Goal: Information Seeking & Learning: Check status

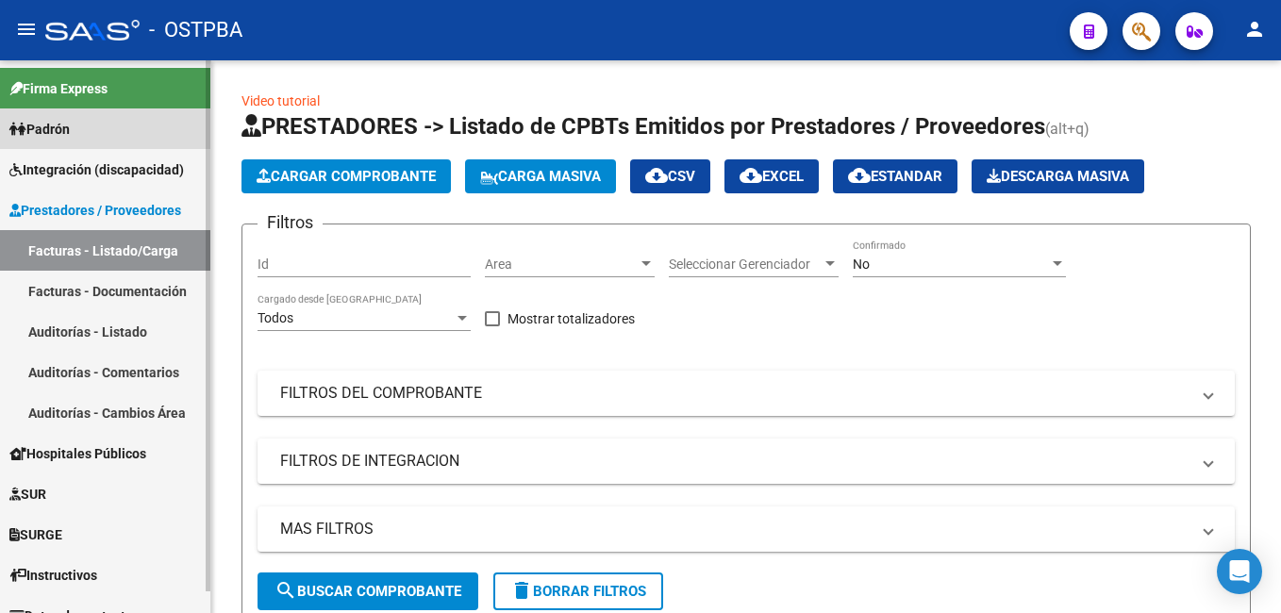
click at [70, 124] on span "Padrón" at bounding box center [39, 129] width 60 height 21
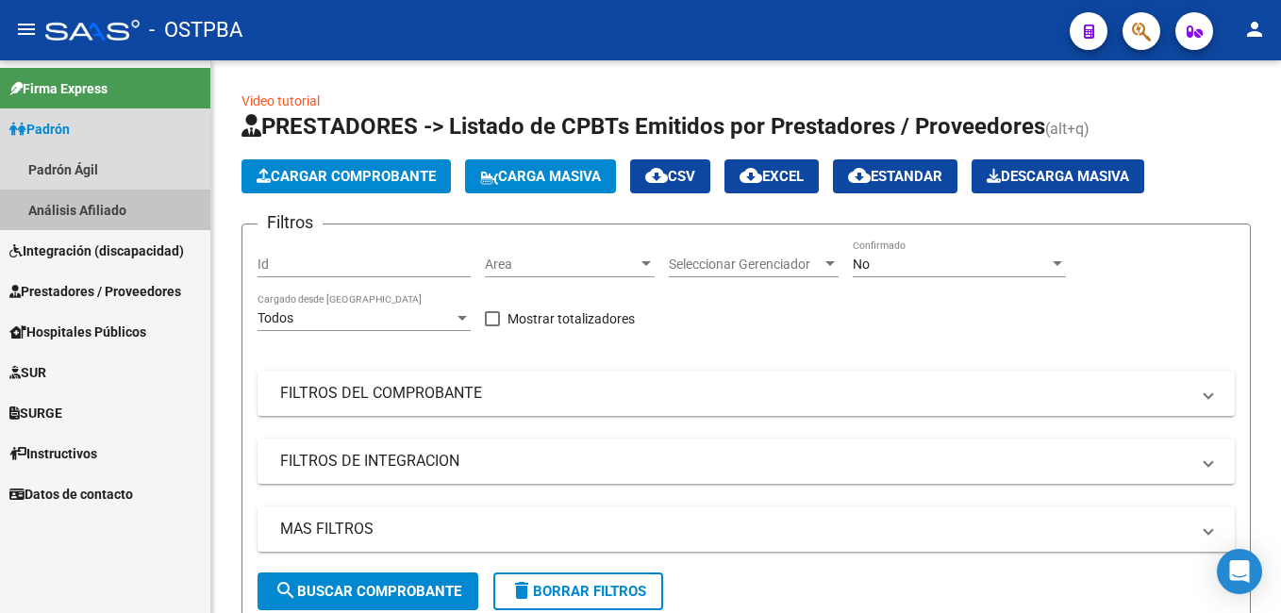
click at [83, 203] on link "Análisis Afiliado" at bounding box center [105, 210] width 210 height 41
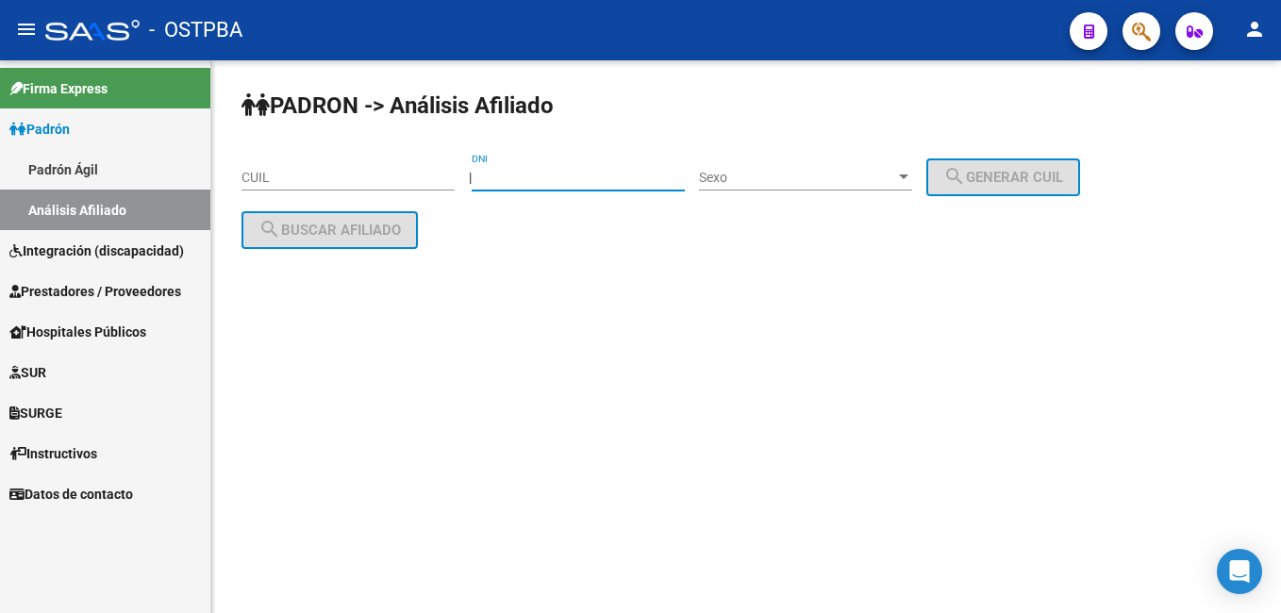
click at [601, 171] on input "DNI" at bounding box center [578, 178] width 213 height 16
type input "7762728"
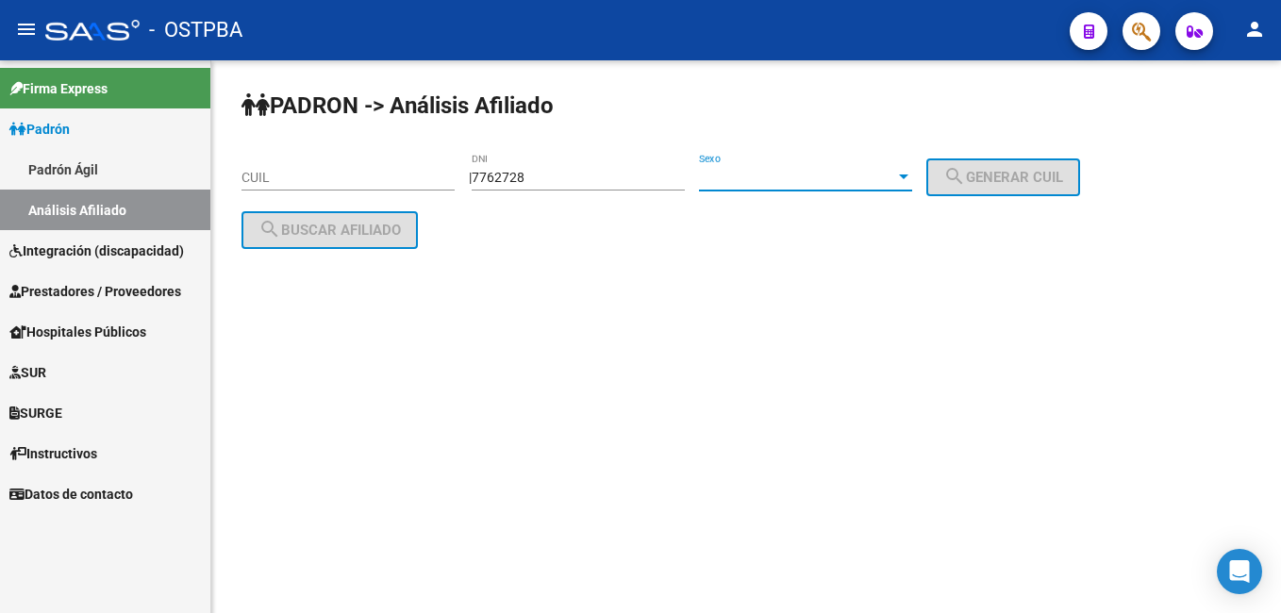
click at [909, 176] on div at bounding box center [903, 177] width 9 height 5
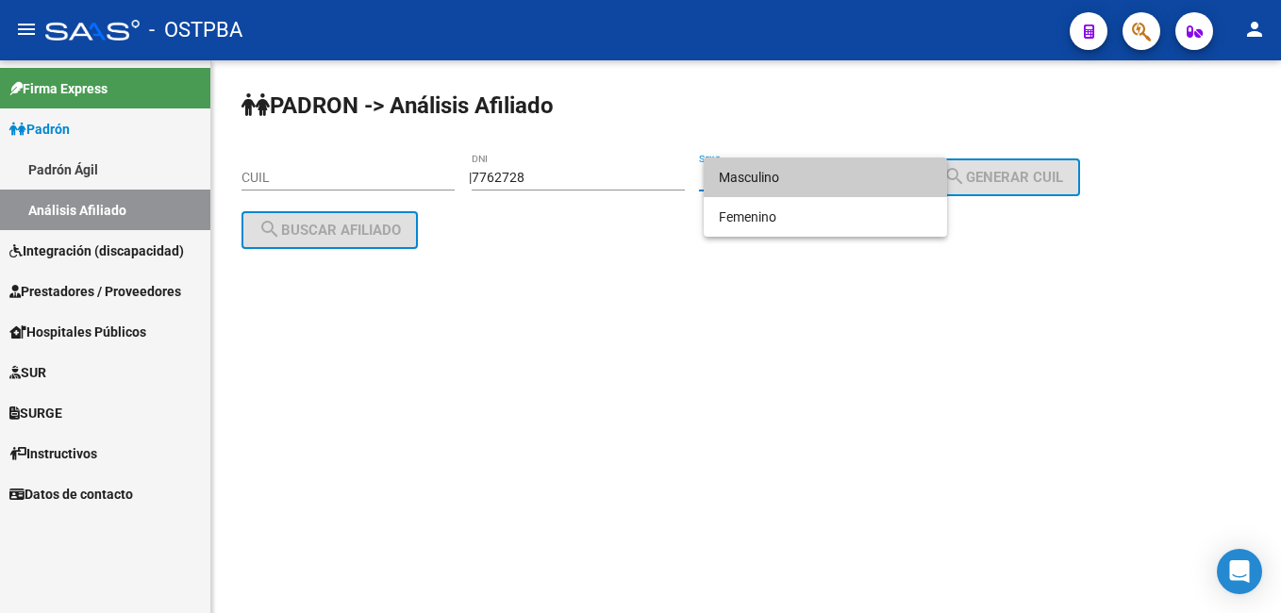
click at [783, 186] on span "Masculino" at bounding box center [825, 178] width 213 height 40
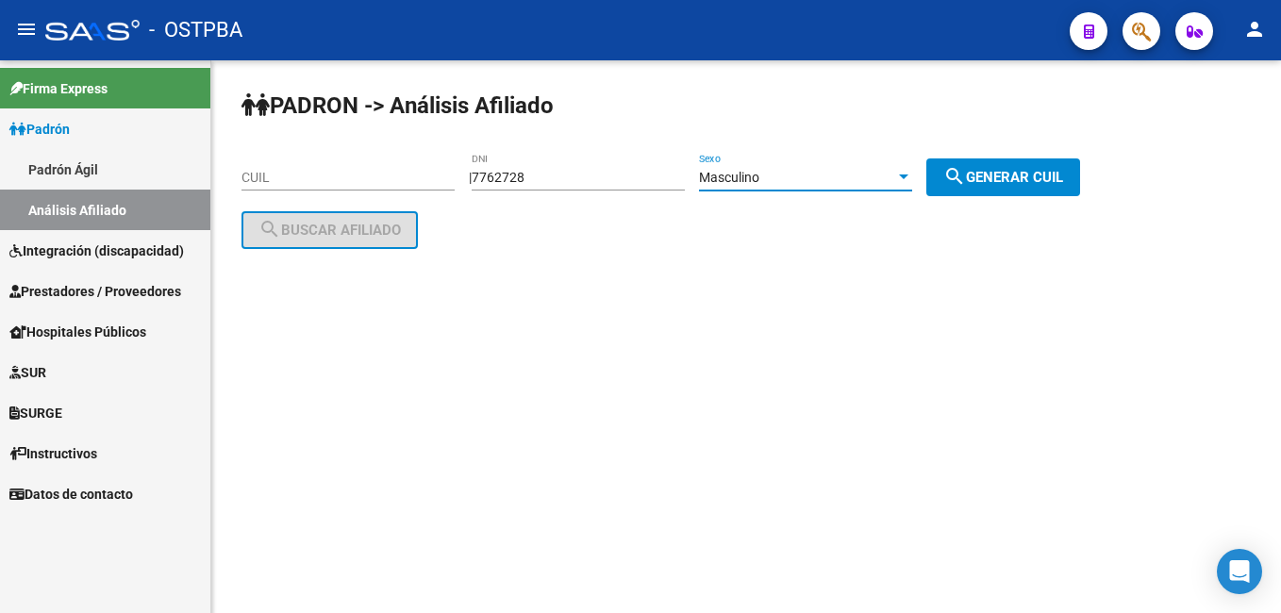
click at [1039, 176] on span "search Generar CUIL" at bounding box center [1004, 177] width 120 height 17
type input "20-07762728-7"
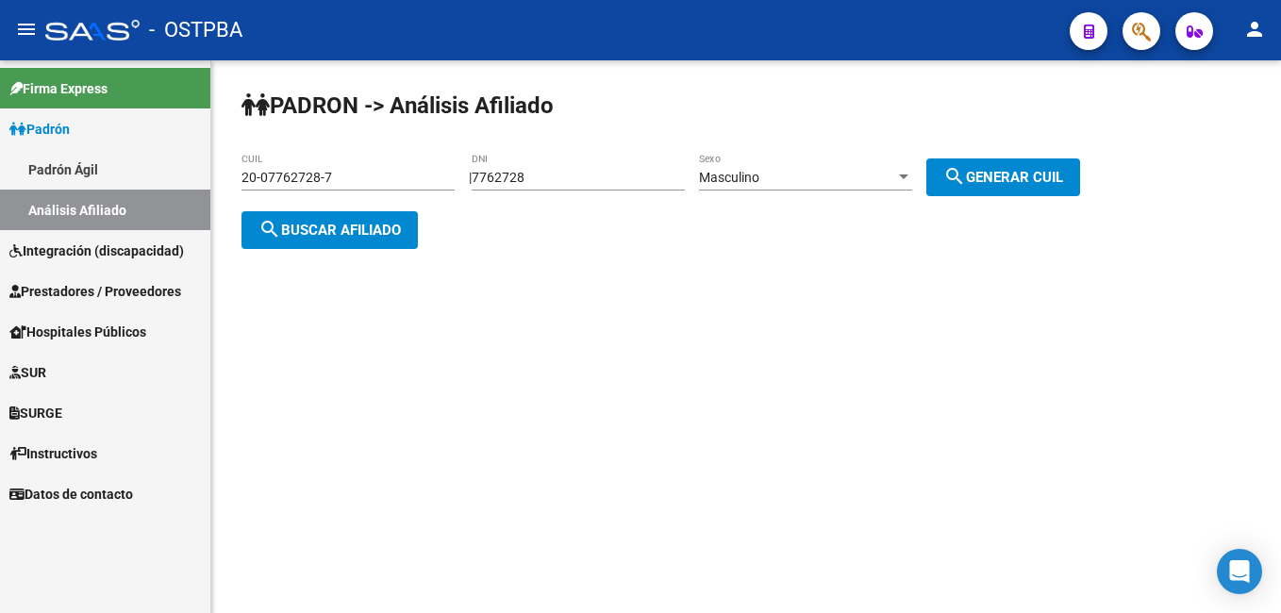
click at [333, 229] on span "search Buscar afiliado" at bounding box center [330, 230] width 142 height 17
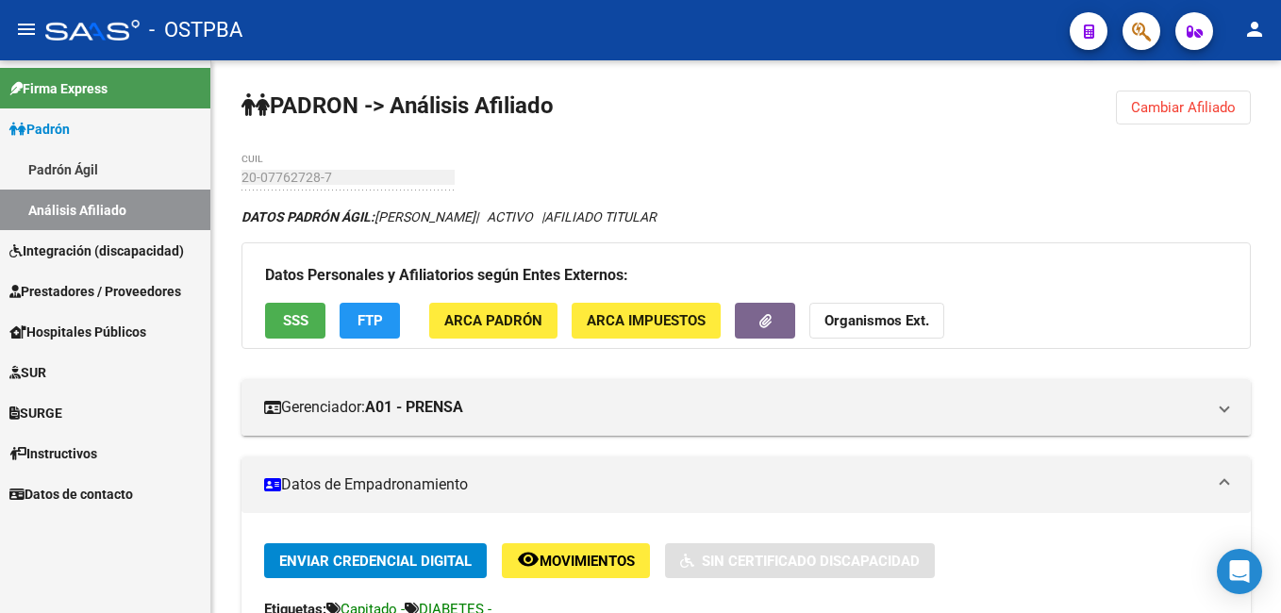
click at [1179, 98] on button "Cambiar Afiliado" at bounding box center [1183, 108] width 135 height 34
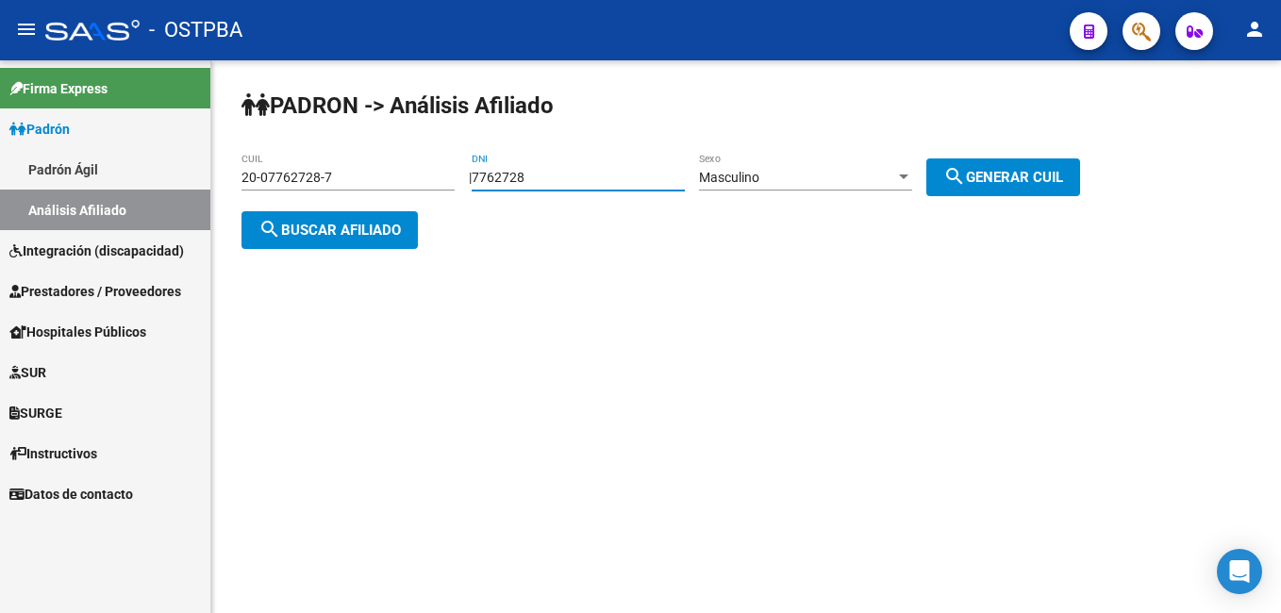
drag, startPoint x: 555, startPoint y: 175, endPoint x: 399, endPoint y: 174, distance: 155.7
click at [399, 174] on app-analisis-afiliado "PADRON -> Análisis Afiliado 20-07762728-7 CUIL | 7762728 DNI Masculino Sexo sea…" at bounding box center [668, 204] width 853 height 68
type input "17962370"
click at [1017, 184] on span "search Generar CUIL" at bounding box center [1004, 177] width 120 height 17
type input "20-17962370-7"
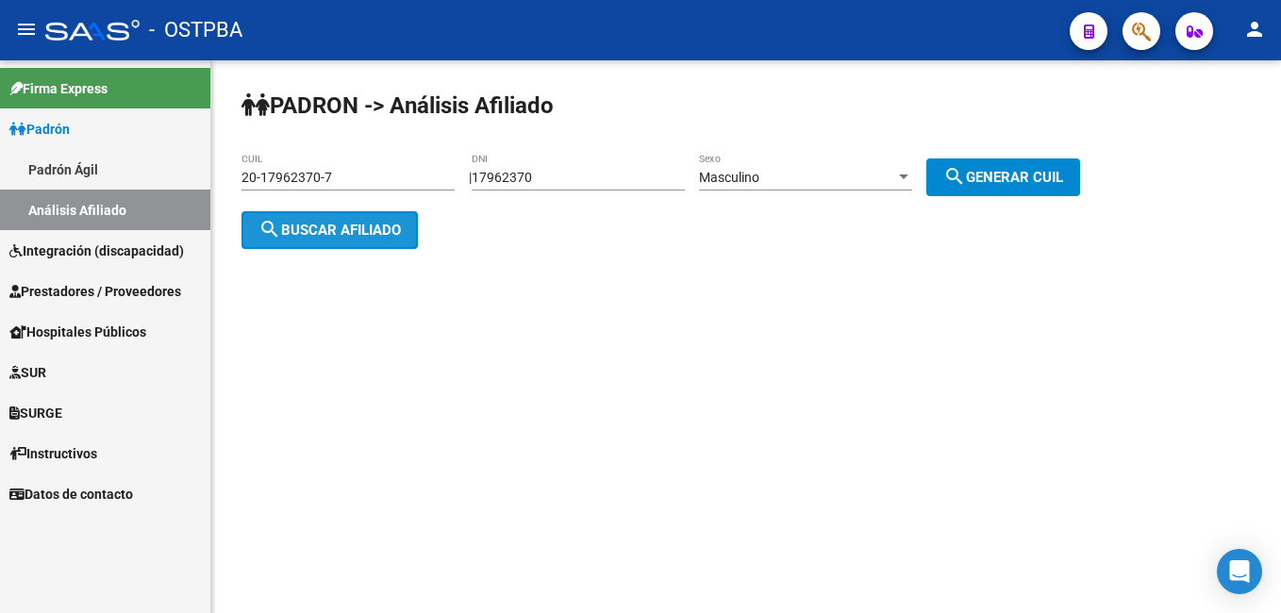
click at [372, 234] on span "search Buscar afiliado" at bounding box center [330, 230] width 142 height 17
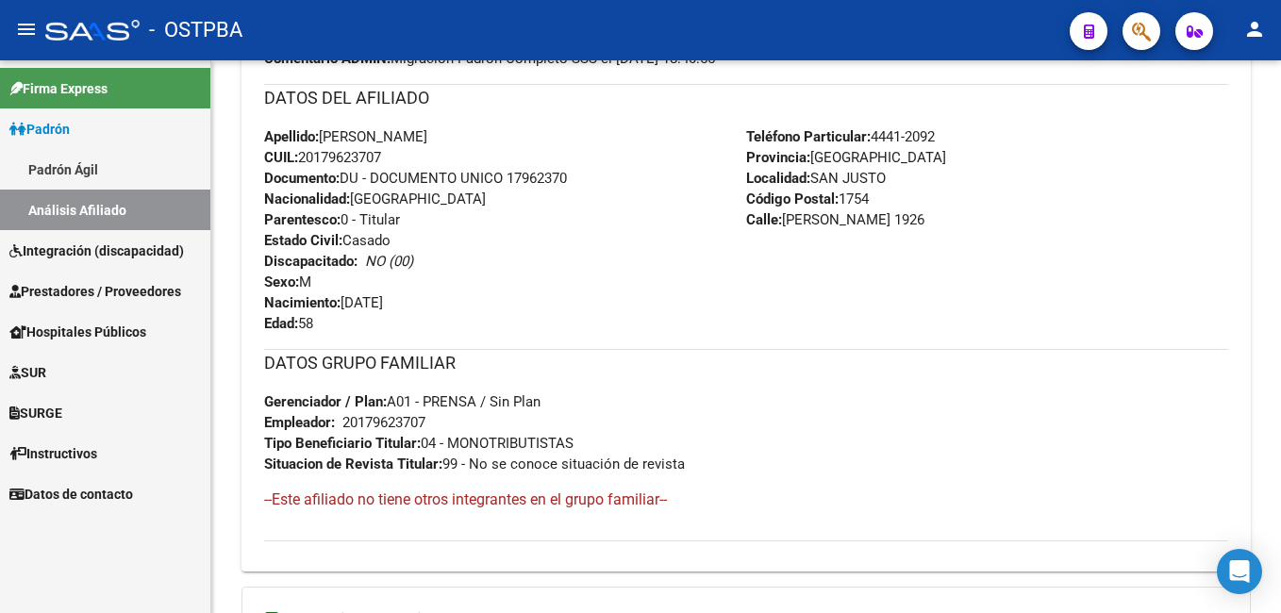
scroll to position [755, 0]
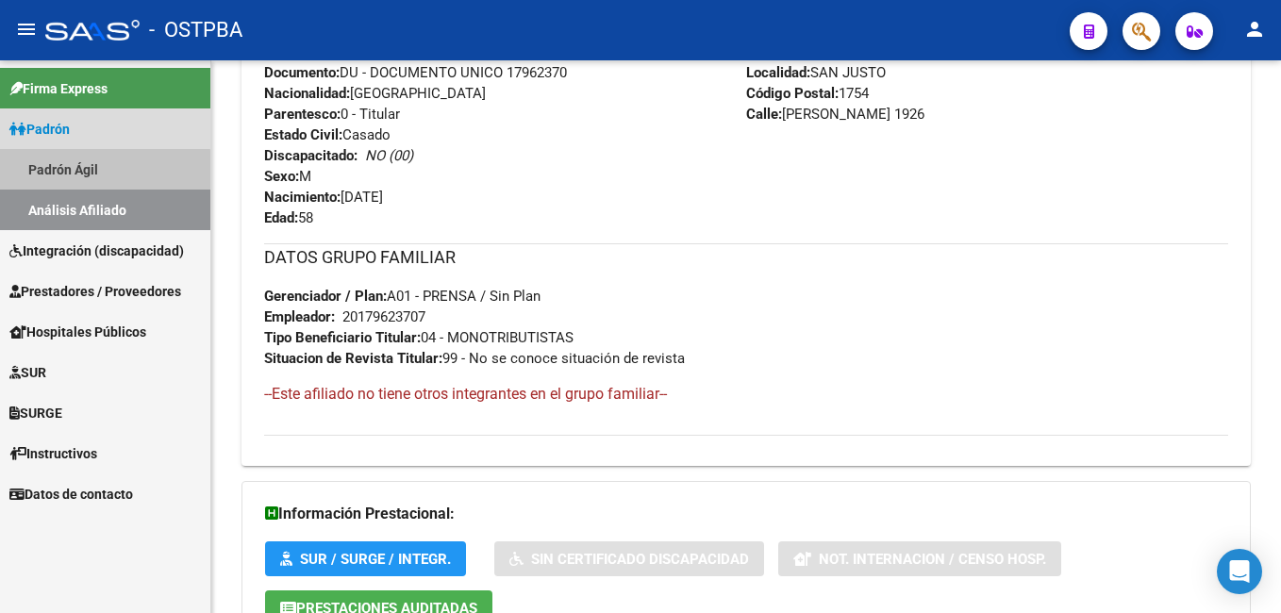
click at [92, 171] on link "Padrón Ágil" at bounding box center [105, 169] width 210 height 41
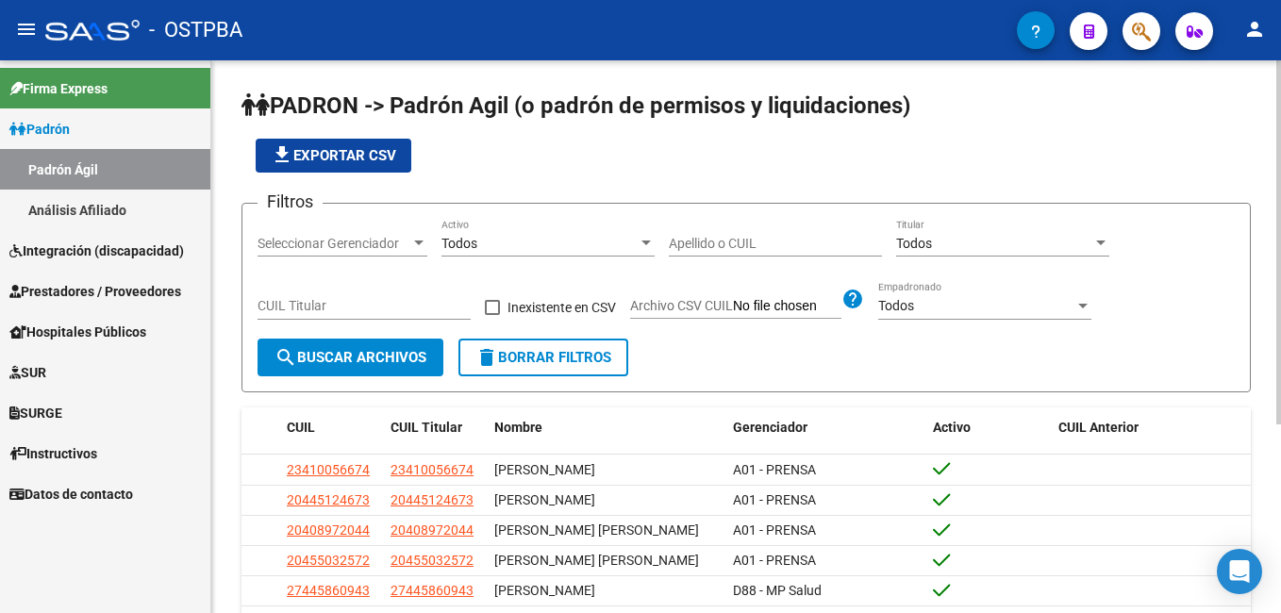
click at [825, 234] on div "Apellido o CUIL" at bounding box center [775, 238] width 213 height 38
type input "granja"
click at [419, 239] on div at bounding box center [418, 243] width 17 height 15
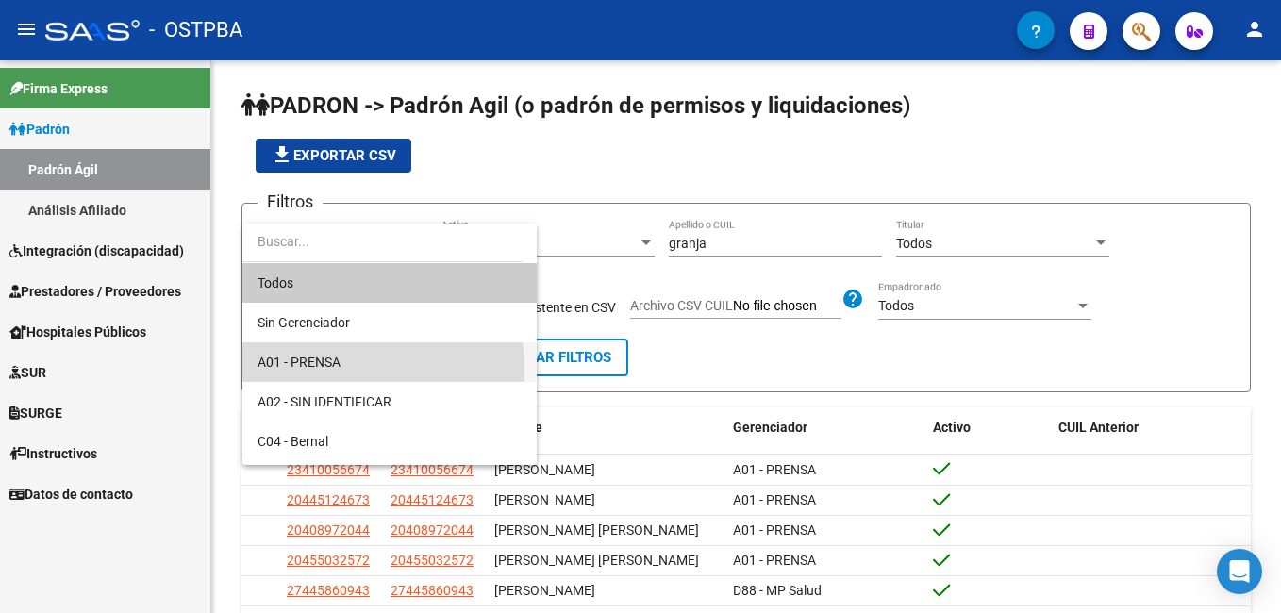
click at [314, 370] on span "A01 - PRENSA" at bounding box center [390, 363] width 264 height 40
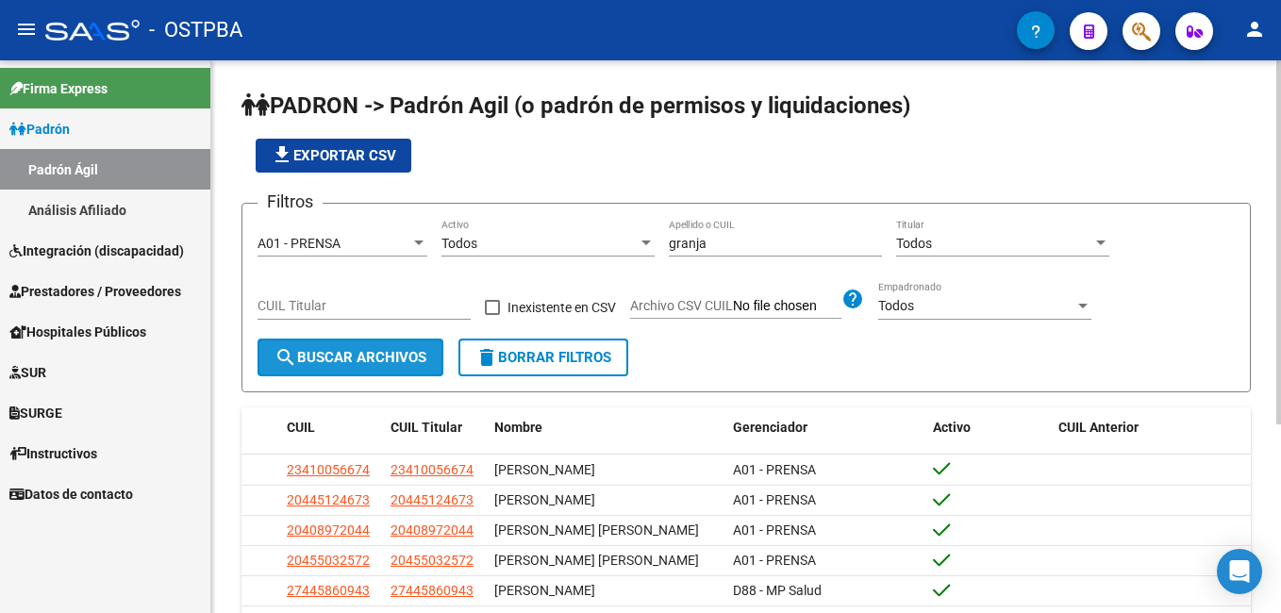
click at [361, 355] on span "search Buscar Archivos" at bounding box center [351, 357] width 152 height 17
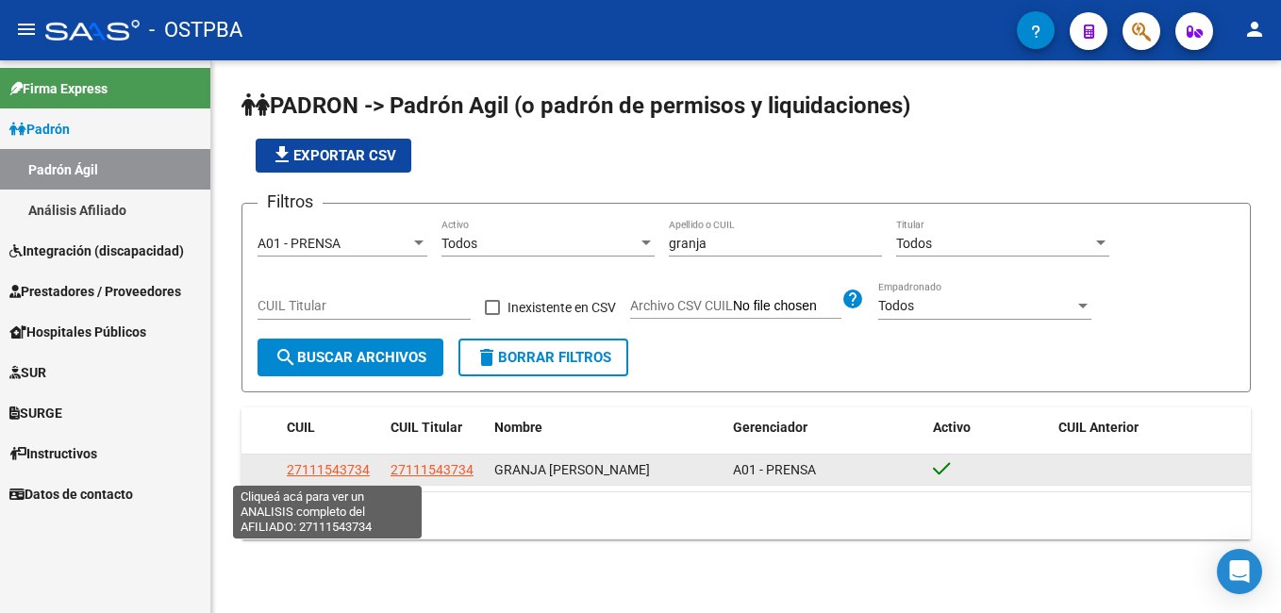
click at [319, 467] on span "27111543734" at bounding box center [328, 469] width 83 height 15
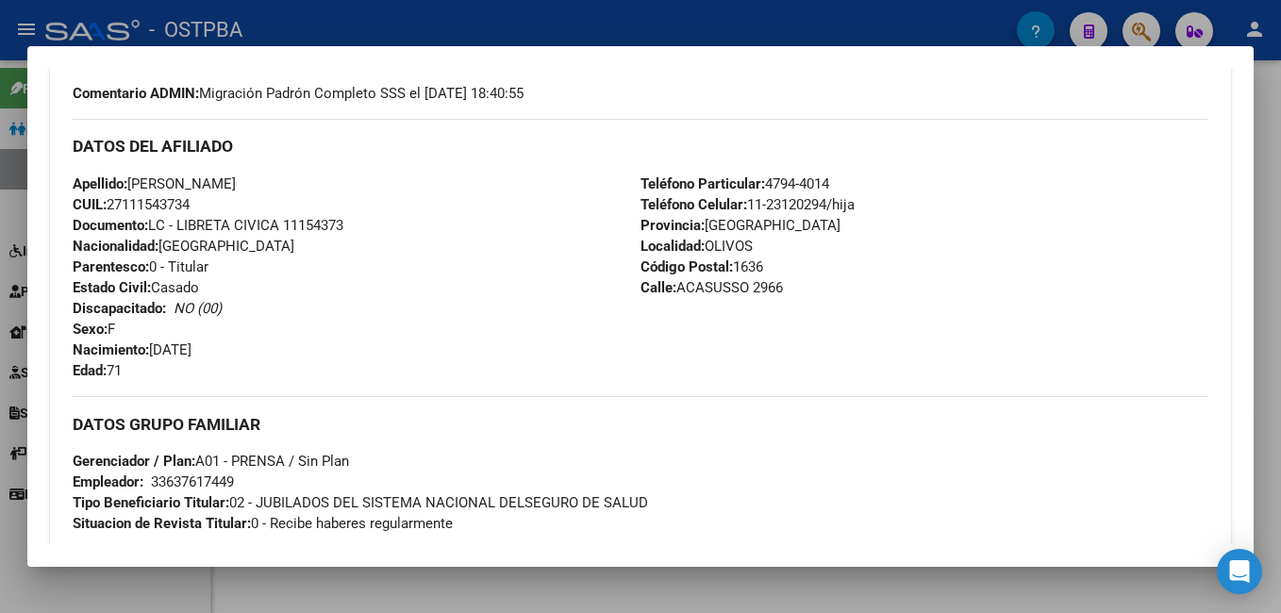
scroll to position [566, 0]
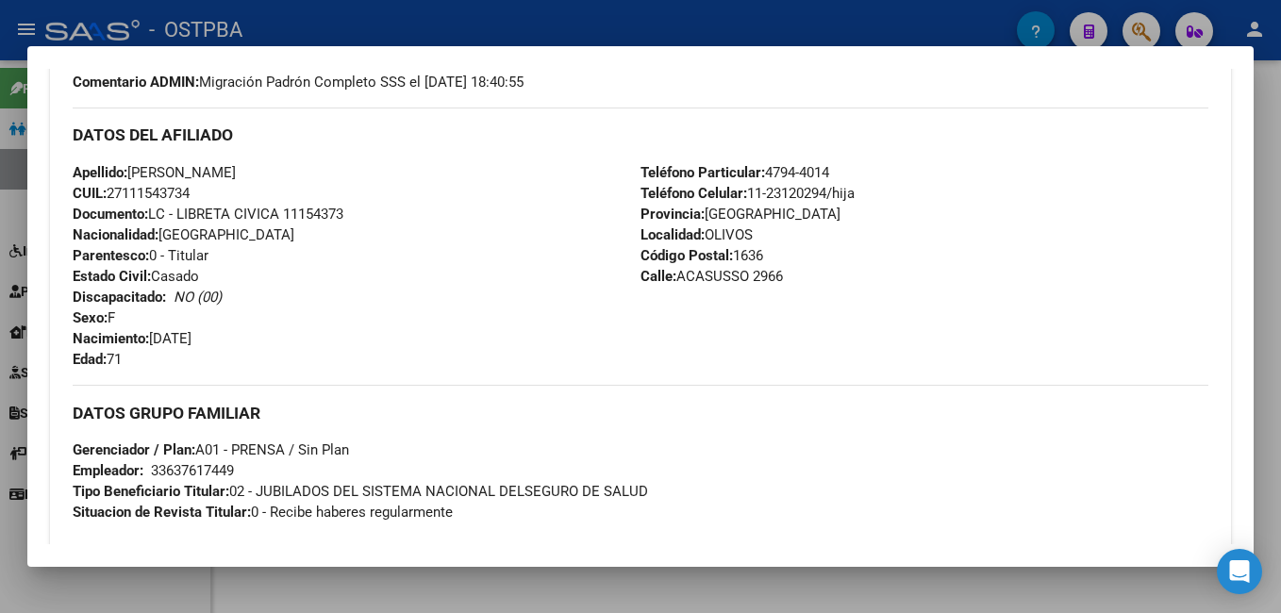
click at [659, 17] on div at bounding box center [640, 306] width 1281 height 613
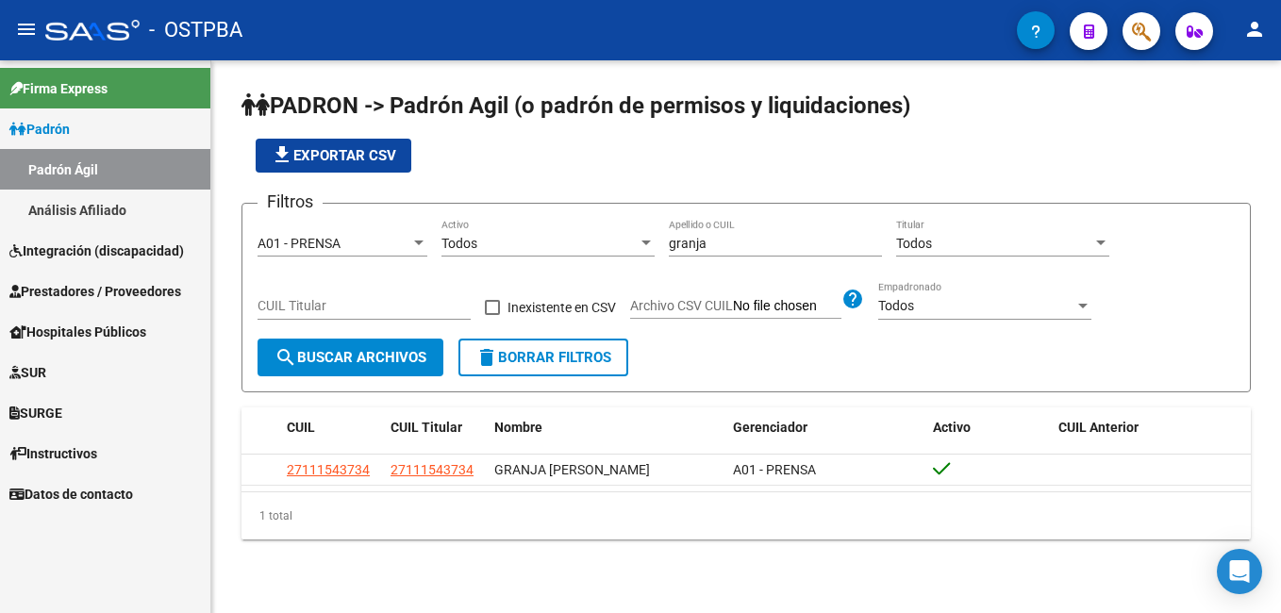
click at [114, 206] on link "Análisis Afiliado" at bounding box center [105, 210] width 210 height 41
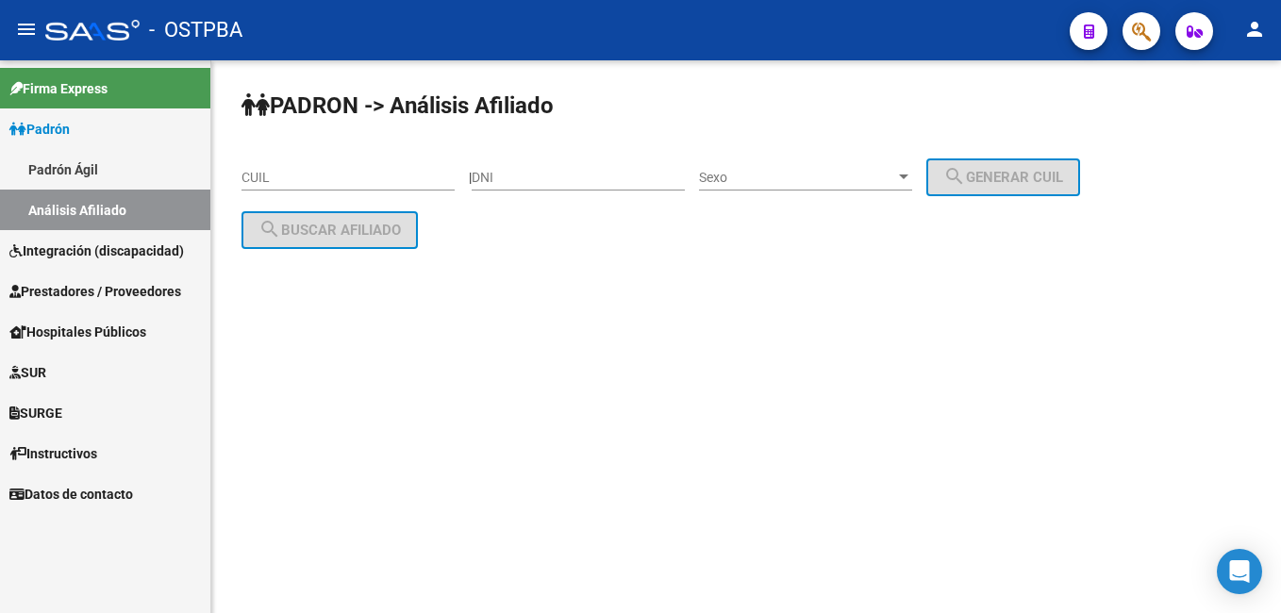
click at [562, 179] on input "DNI" at bounding box center [578, 178] width 213 height 16
type input "20009138"
click at [909, 177] on div at bounding box center [903, 177] width 9 height 5
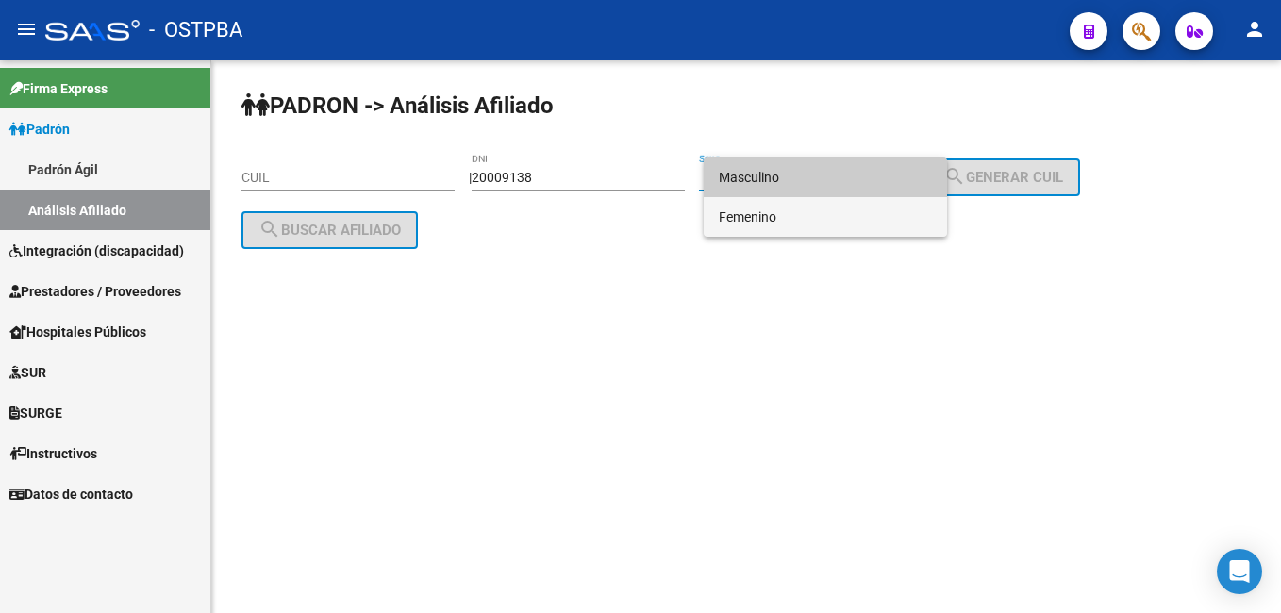
click at [802, 220] on span "Femenino" at bounding box center [825, 217] width 213 height 40
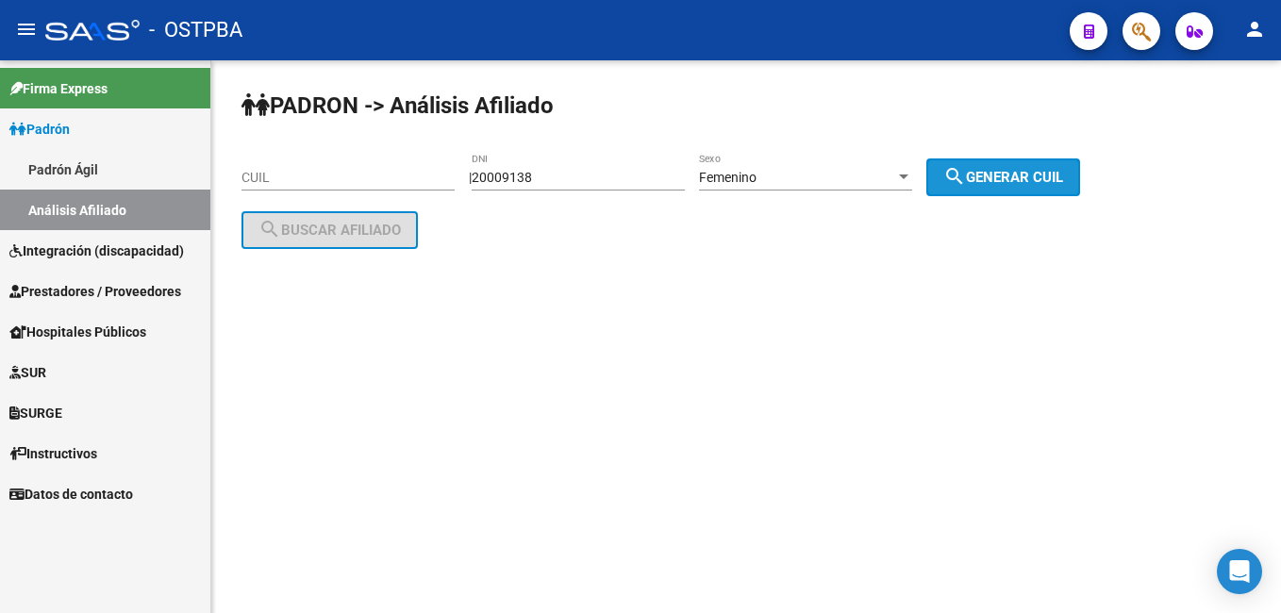
click at [965, 176] on mat-icon "search" at bounding box center [955, 176] width 23 height 23
type input "27-20009138-3"
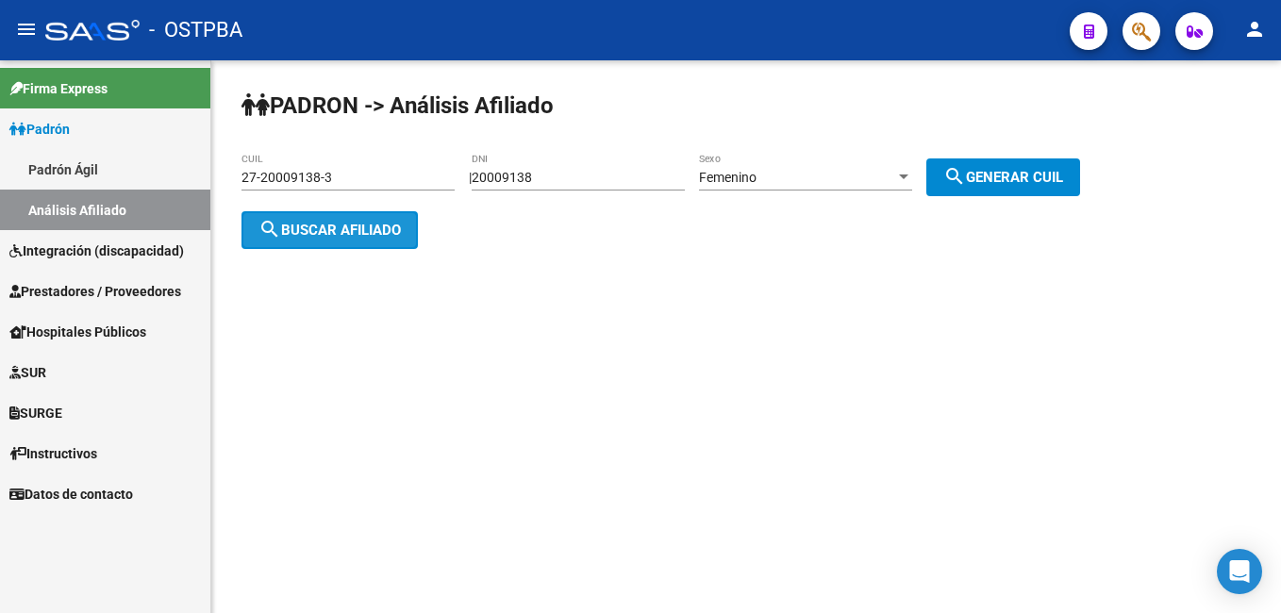
click at [363, 230] on span "search Buscar afiliado" at bounding box center [330, 230] width 142 height 17
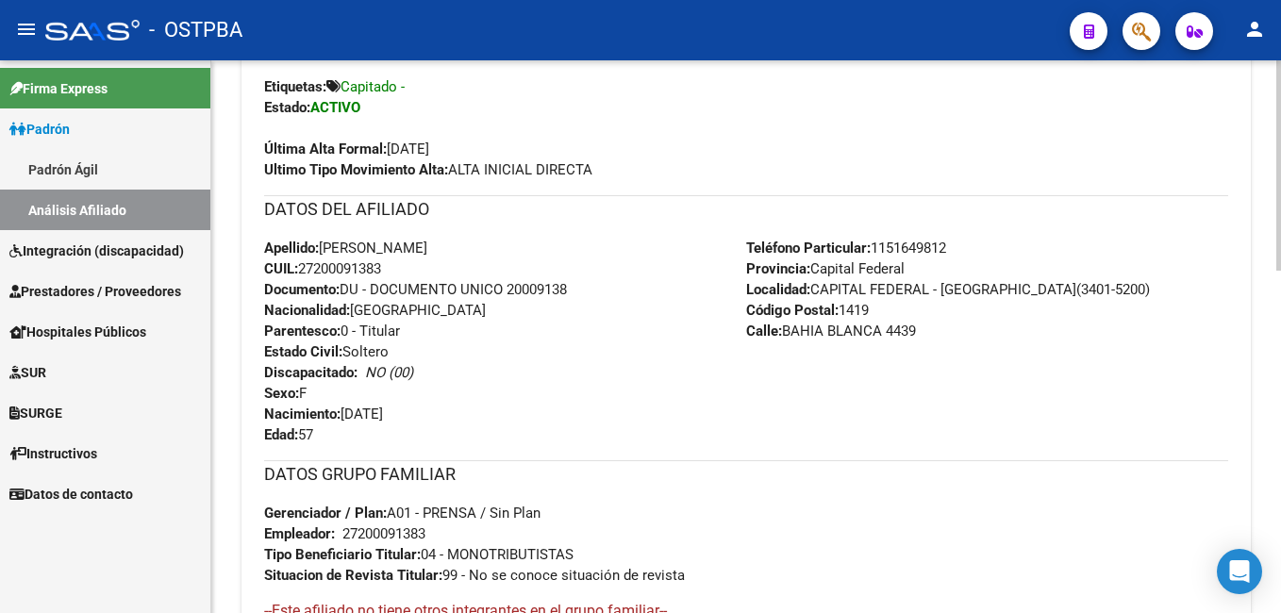
scroll to position [566, 0]
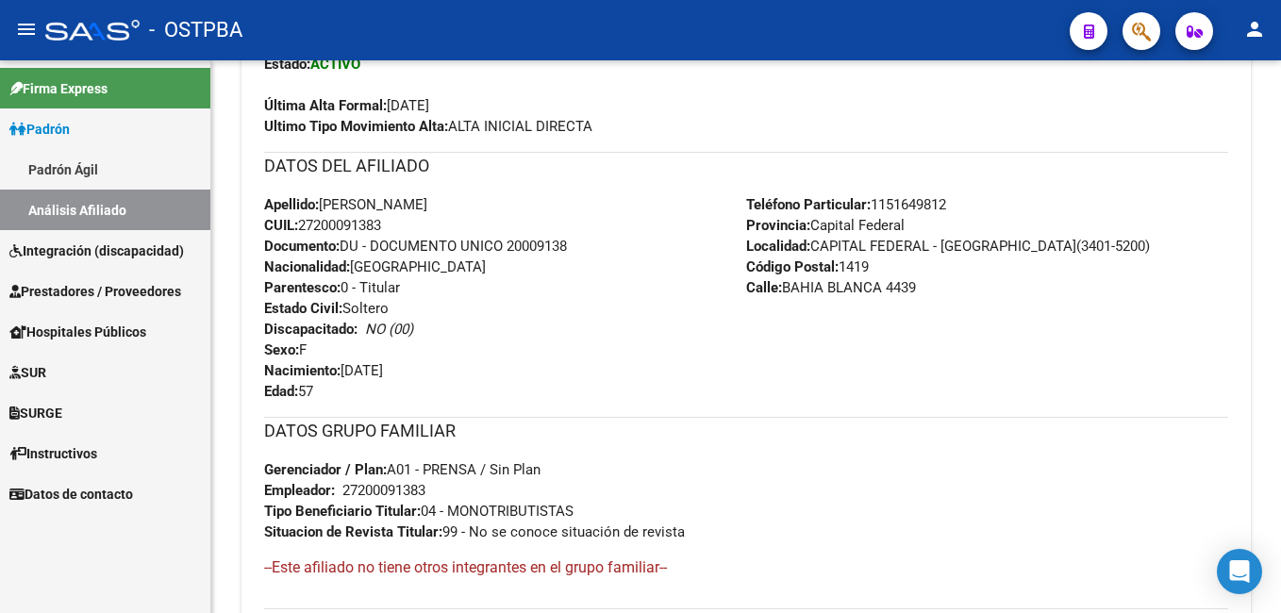
click at [376, 25] on div "- OSTPBA" at bounding box center [550, 30] width 1010 height 42
